Goal: Task Accomplishment & Management: Use online tool/utility

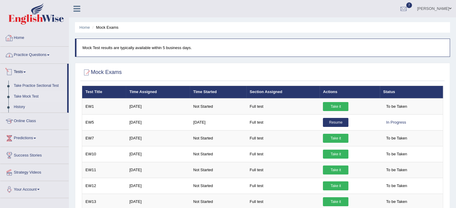
click at [17, 40] on link "Home" at bounding box center [34, 37] width 68 height 15
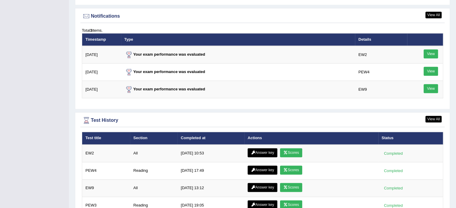
scroll to position [730, 0]
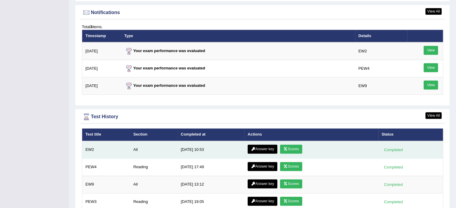
click at [287, 148] on link "Scores" at bounding box center [291, 149] width 22 height 9
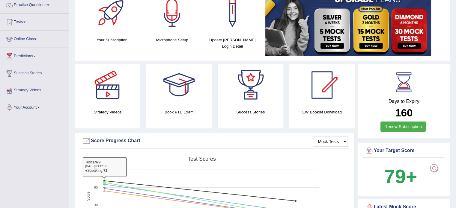
scroll to position [35, 0]
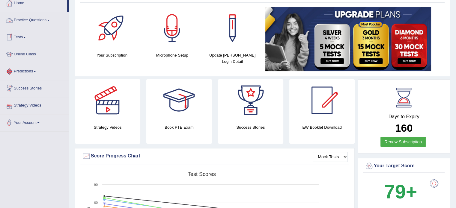
click at [27, 39] on link "Tests" at bounding box center [34, 36] width 68 height 15
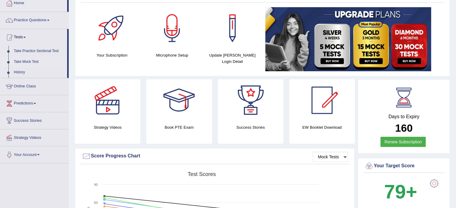
click at [30, 64] on link "Take Mock Test" at bounding box center [39, 62] width 56 height 11
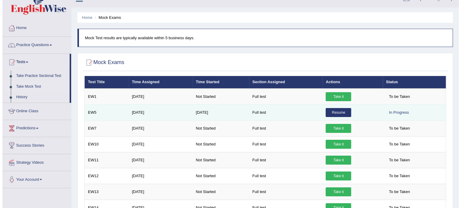
scroll to position [40, 0]
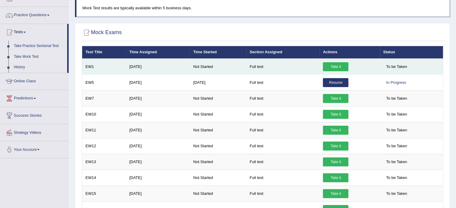
click at [336, 67] on link "Take it" at bounding box center [335, 66] width 25 height 9
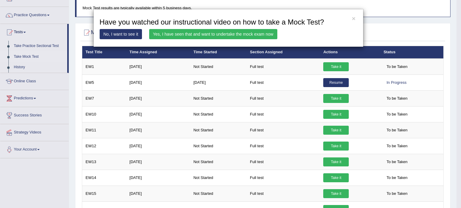
click at [174, 31] on link "Yes, I have seen that and want to undertake the mock exam now" at bounding box center [213, 34] width 128 height 10
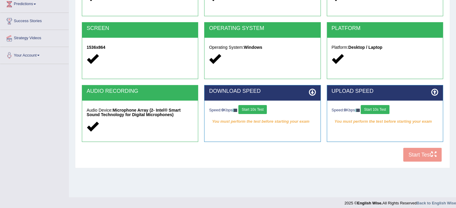
scroll to position [106, 0]
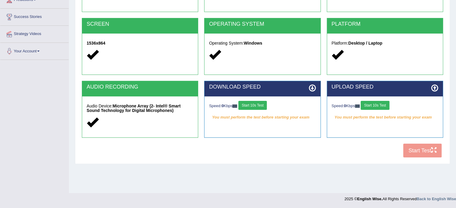
click at [261, 106] on button "Start 10s Test" at bounding box center [252, 105] width 28 height 9
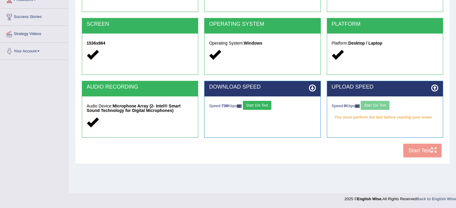
click at [384, 106] on div "Speed: 0 Kbps Start 10s Test" at bounding box center [385, 106] width 107 height 10
click at [380, 105] on button "Start 10s Test" at bounding box center [375, 105] width 28 height 9
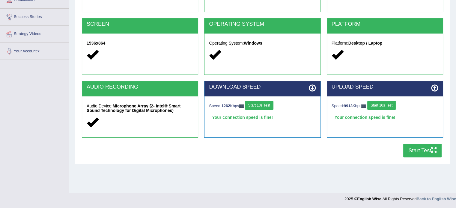
click at [256, 106] on button "Start 10s Test" at bounding box center [259, 105] width 28 height 9
click at [374, 105] on button "Start 10s Test" at bounding box center [381, 105] width 28 height 9
click at [429, 148] on button "Start Test" at bounding box center [422, 151] width 38 height 14
